Goal: Task Accomplishment & Management: Manage account settings

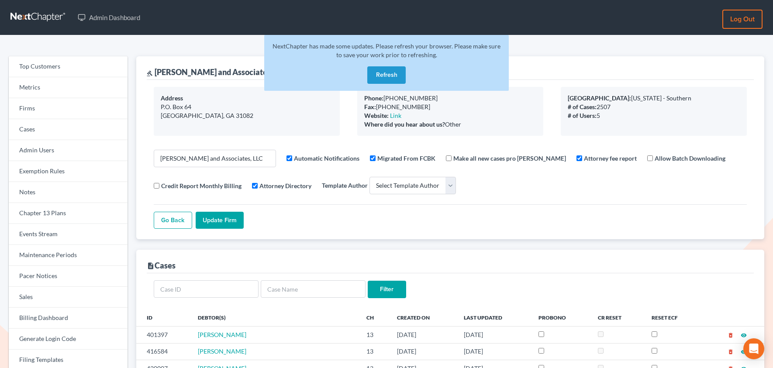
select select
click at [33, 110] on link "Firms" at bounding box center [68, 108] width 119 height 21
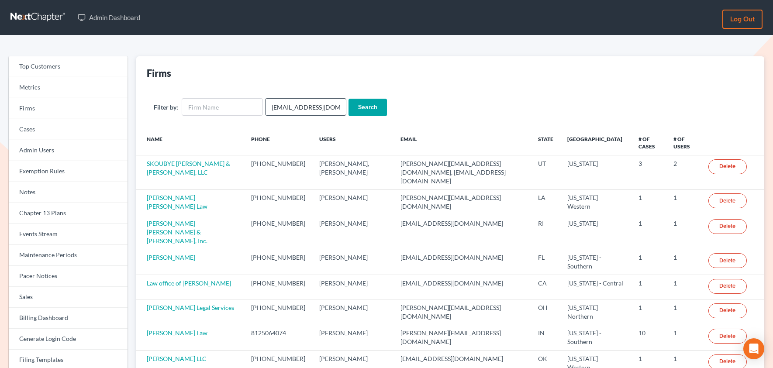
type input "[EMAIL_ADDRESS][DOMAIN_NAME]"
click at [348, 99] on input "Search" at bounding box center [367, 107] width 38 height 17
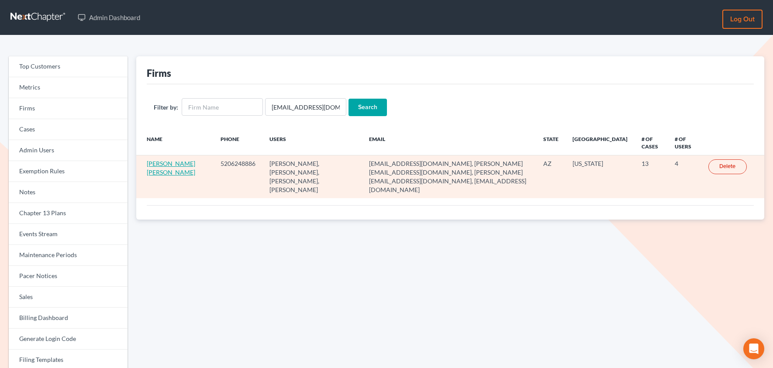
click at [158, 163] on link "Mesch Clark Rothschild" at bounding box center [171, 168] width 48 height 16
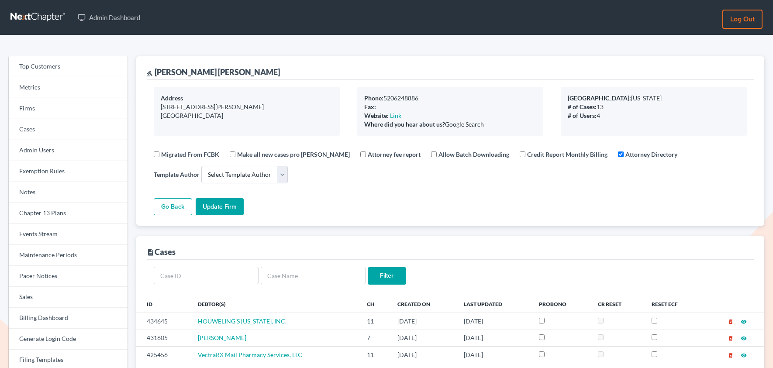
select select
